Goal: Information Seeking & Learning: Learn about a topic

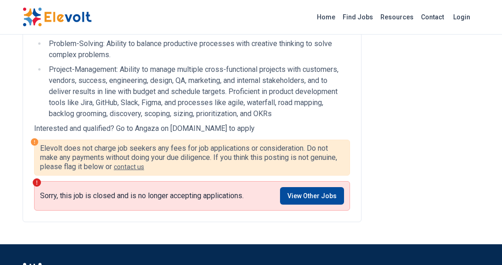
scroll to position [634, 0]
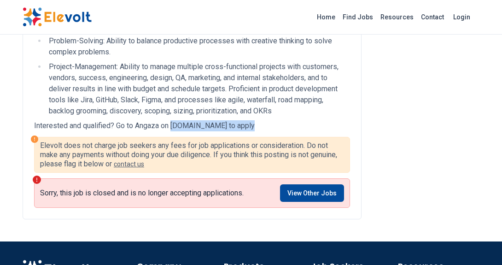
drag, startPoint x: 173, startPoint y: 127, endPoint x: 249, endPoint y: 127, distance: 76.4
click at [249, 127] on p "Interested and qualified? Go to Angaza on angaza.applytojob.com to apply" at bounding box center [192, 125] width 316 height 11
copy p "angaza.applytojob.com"
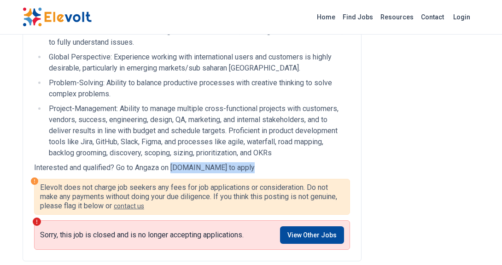
scroll to position [570, 0]
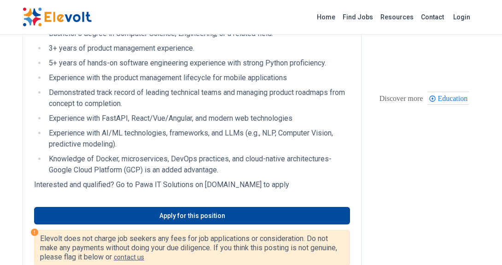
scroll to position [466, 0]
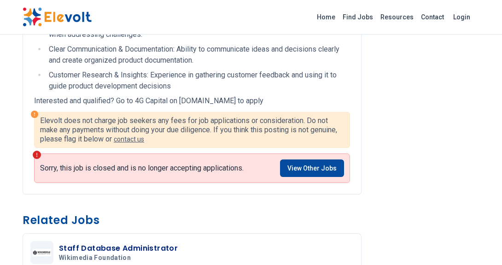
scroll to position [834, 0]
